Goal: Information Seeking & Learning: Learn about a topic

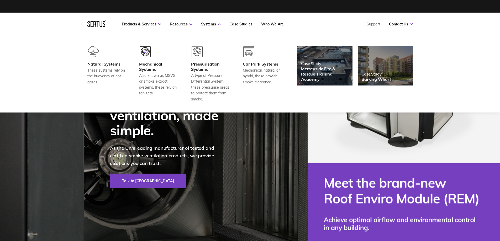
click at [144, 57] on div at bounding box center [158, 53] width 39 height 15
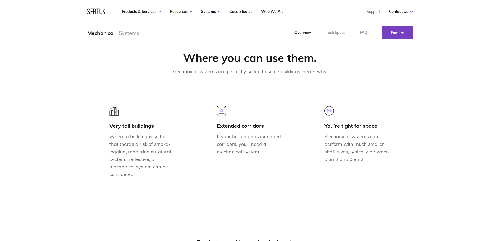
scroll to position [525, 0]
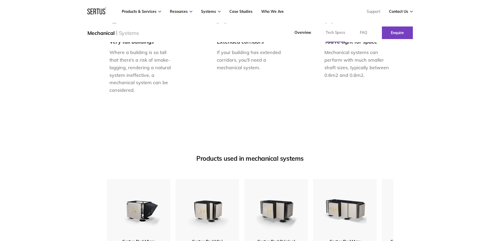
click at [336, 28] on link "Tech Specs" at bounding box center [335, 32] width 34 height 19
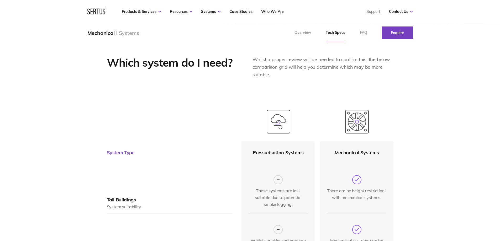
scroll to position [131, 0]
click at [346, 145] on div "Mechanical Systems" at bounding box center [357, 152] width 60 height 22
click at [357, 126] on img at bounding box center [357, 122] width 24 height 24
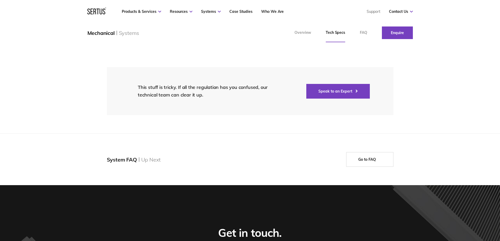
scroll to position [971, 0]
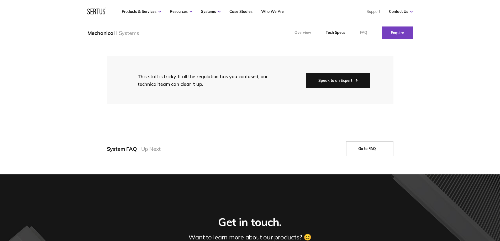
click at [333, 73] on link "Speak to an Expert" at bounding box center [338, 80] width 64 height 15
click at [325, 149] on div "System FAQ Up Next Go to FAQ" at bounding box center [250, 148] width 287 height 15
click at [474, 17] on div "Products & Services Resources Systems Case Studies Who We Are Support Contact U…" at bounding box center [250, 11] width 500 height 23
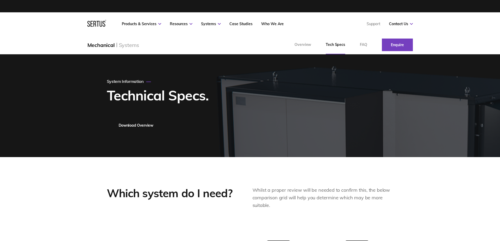
scroll to position [0, 0]
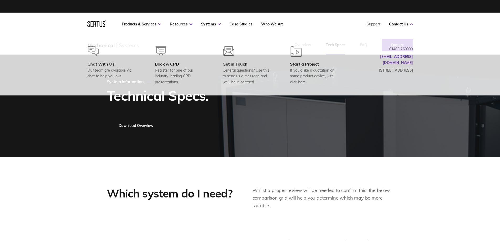
click at [402, 22] on nav "Products & Services Resources Systems Case Studies Who We Are Support Contact U…" at bounding box center [249, 24] width 325 height 23
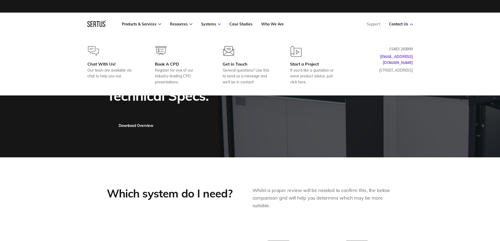
click at [330, 29] on nav "Products & Services Resources Systems Case Studies Who We Are Support Contact U…" at bounding box center [249, 24] width 325 height 23
